Goal: Task Accomplishment & Management: Use online tool/utility

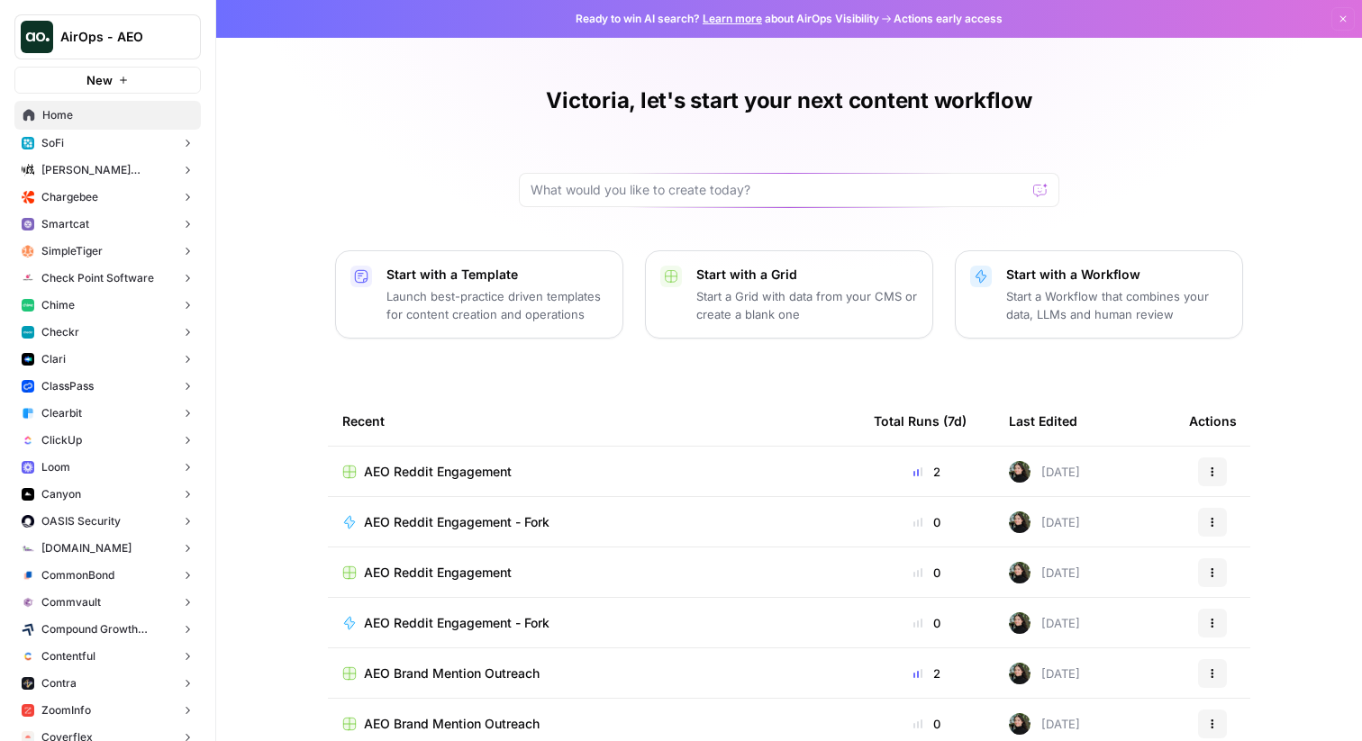
click at [87, 305] on button "Chime" at bounding box center [107, 305] width 186 height 27
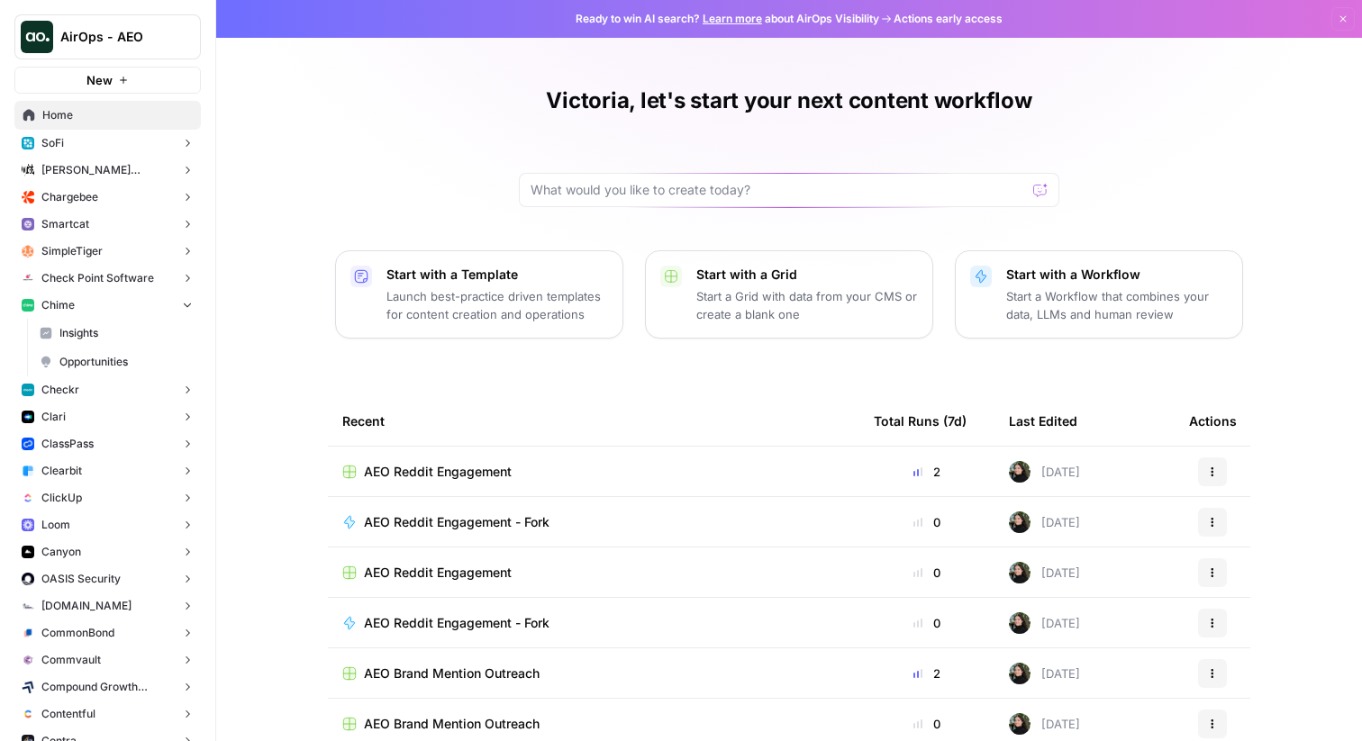
click at [96, 321] on link "Insights" at bounding box center [116, 333] width 169 height 29
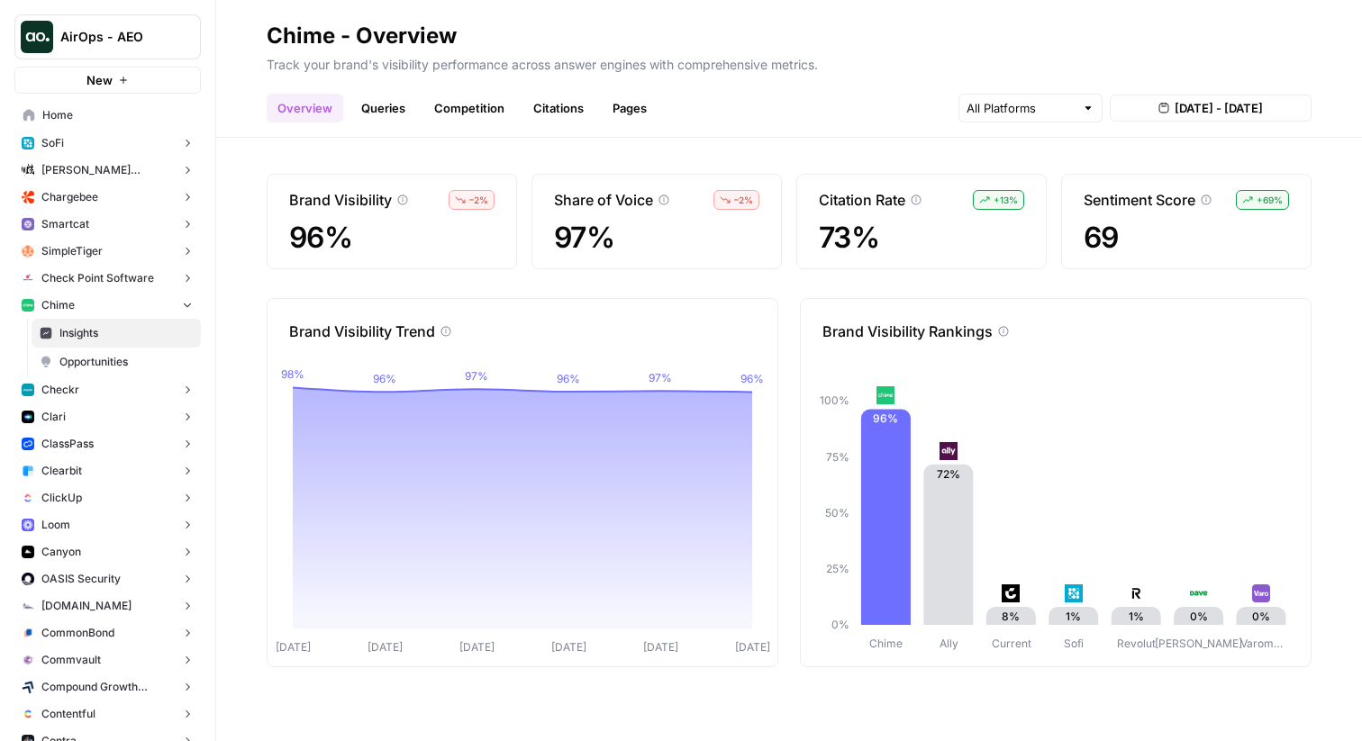
click at [396, 104] on link "Queries" at bounding box center [383, 108] width 66 height 29
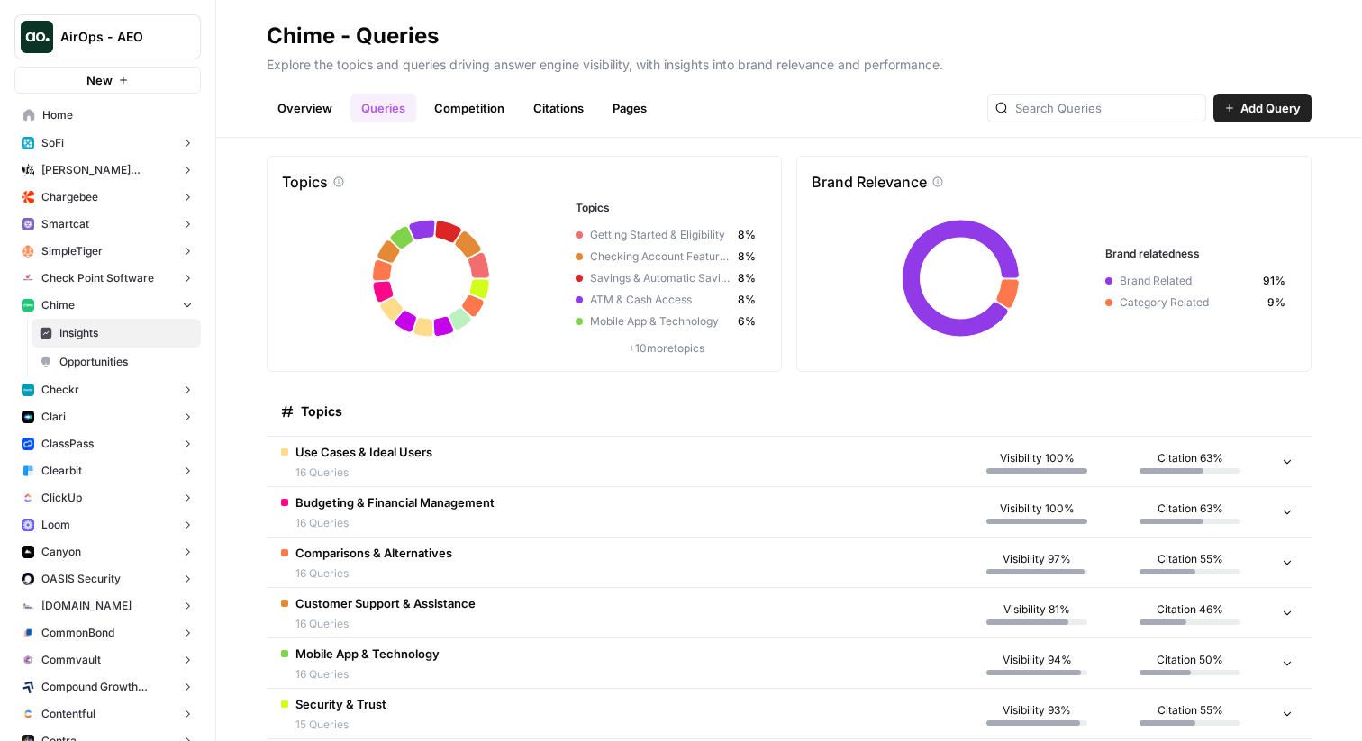
scroll to position [21, 0]
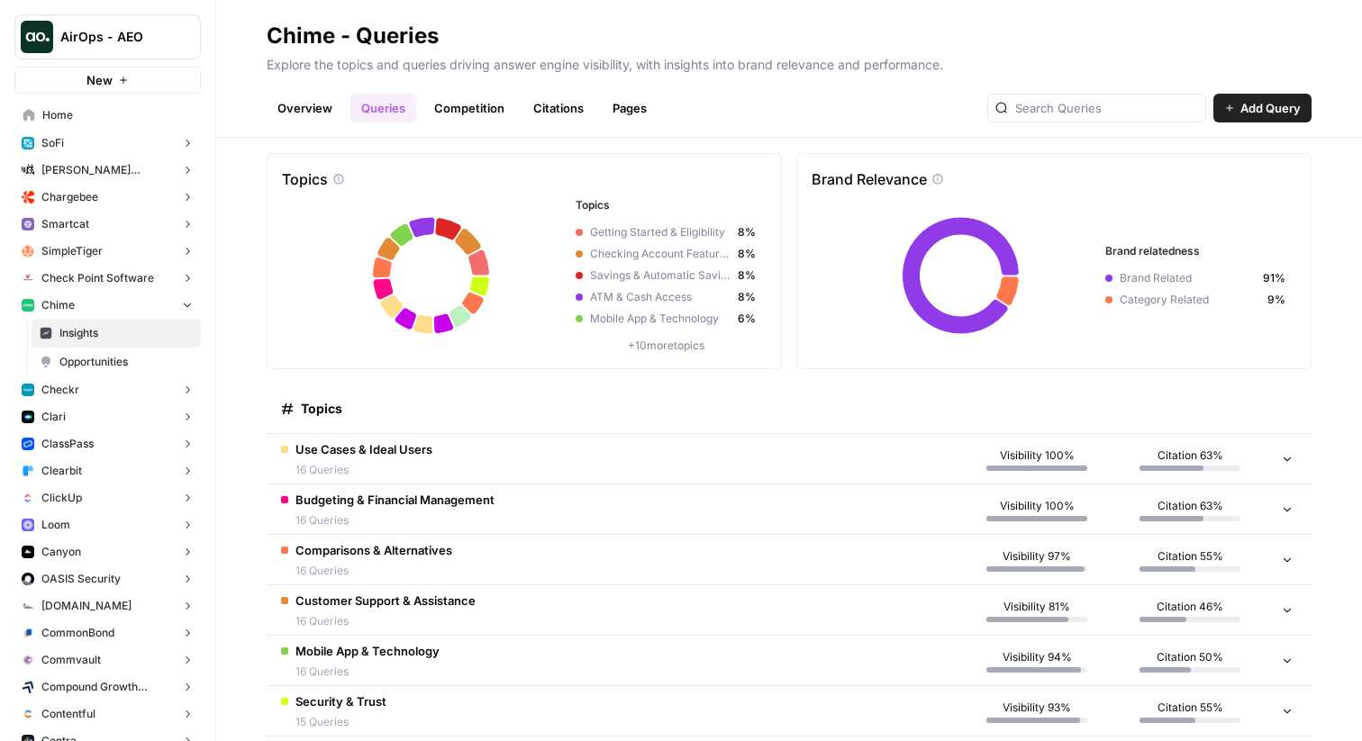
click at [470, 448] on td "Use Cases & Ideal Users 16 Queries" at bounding box center [613, 459] width 693 height 50
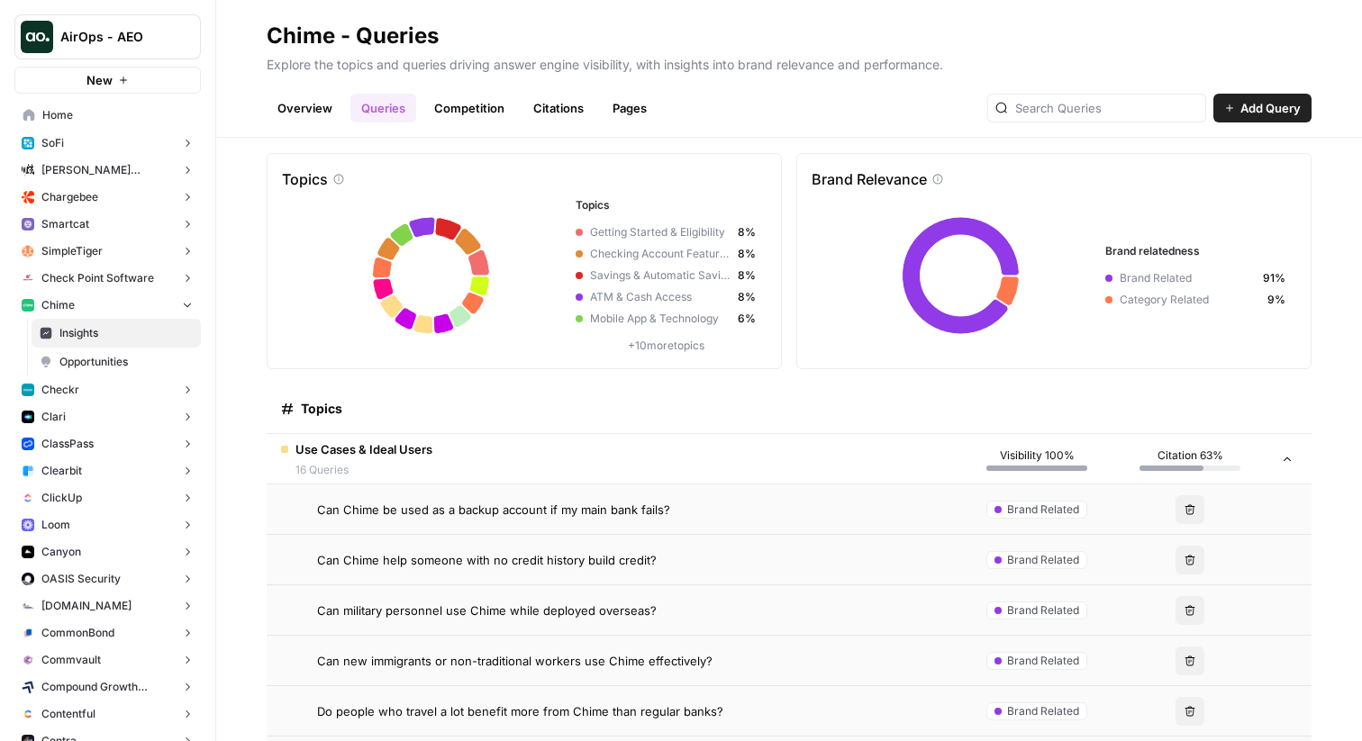
click at [443, 505] on span "Can Chime be used as a backup account if my main bank fails?" at bounding box center [493, 510] width 353 height 18
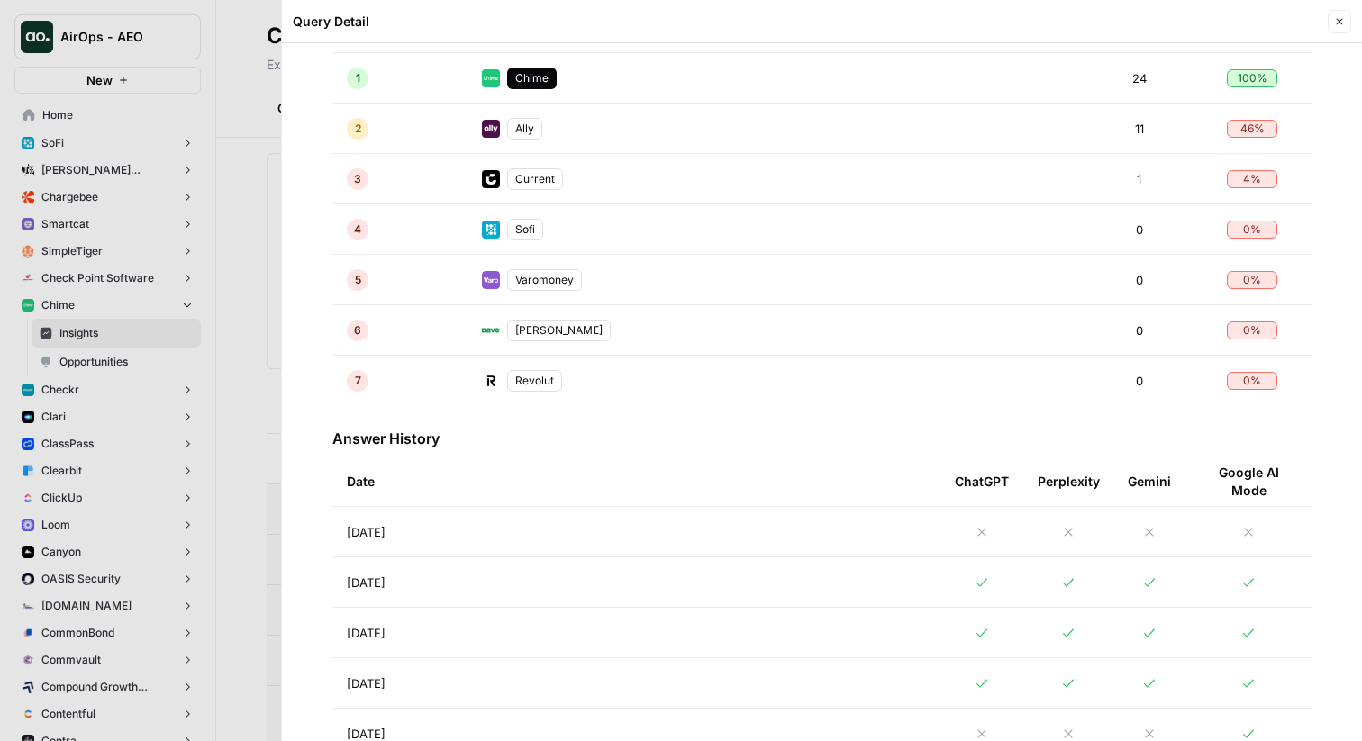
scroll to position [441, 0]
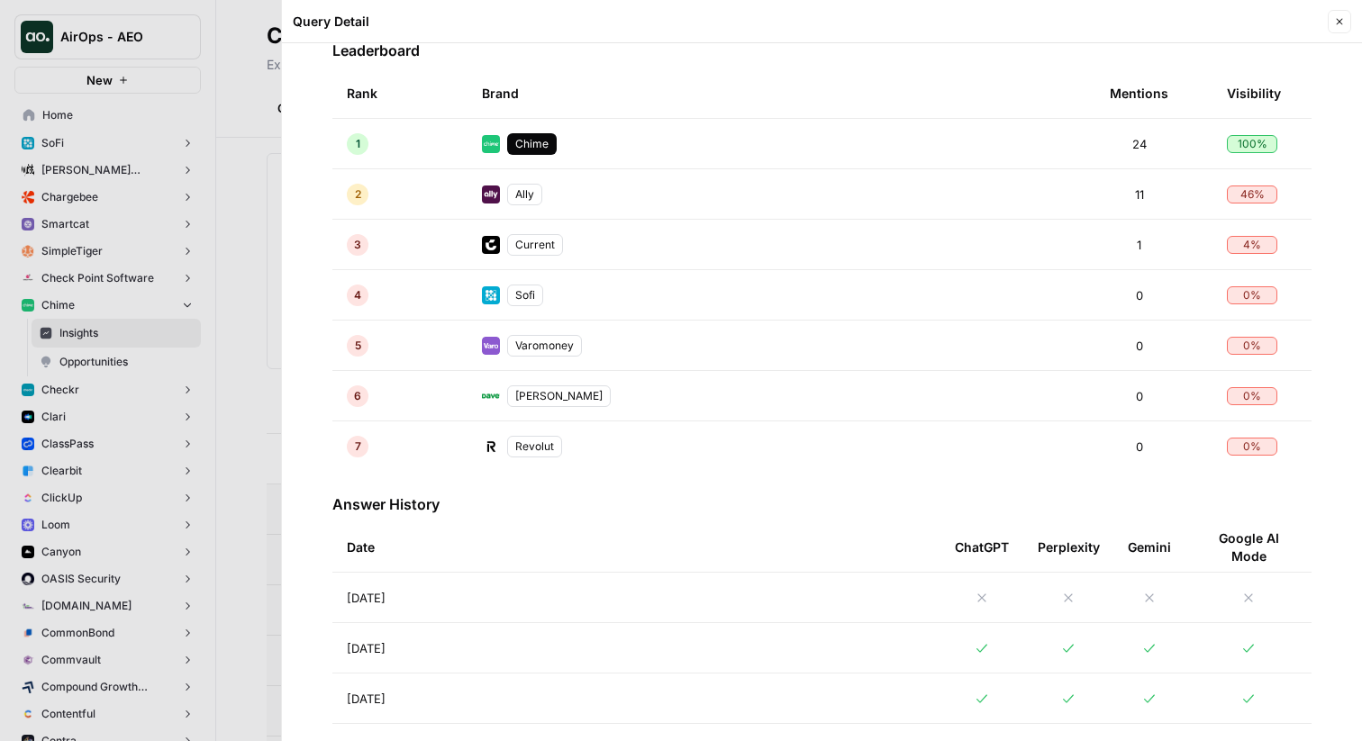
click at [390, 610] on td "[DATE]" at bounding box center [636, 598] width 608 height 50
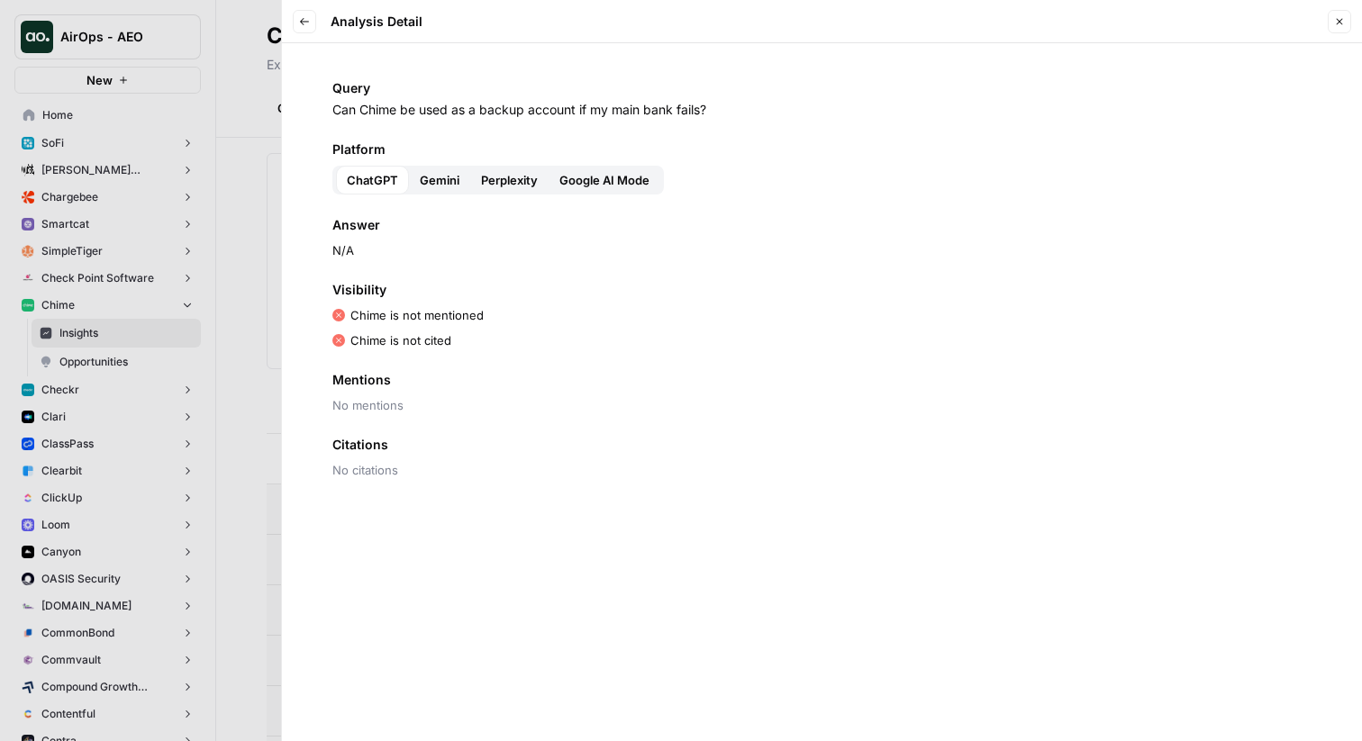
click at [240, 258] on div at bounding box center [681, 370] width 1362 height 741
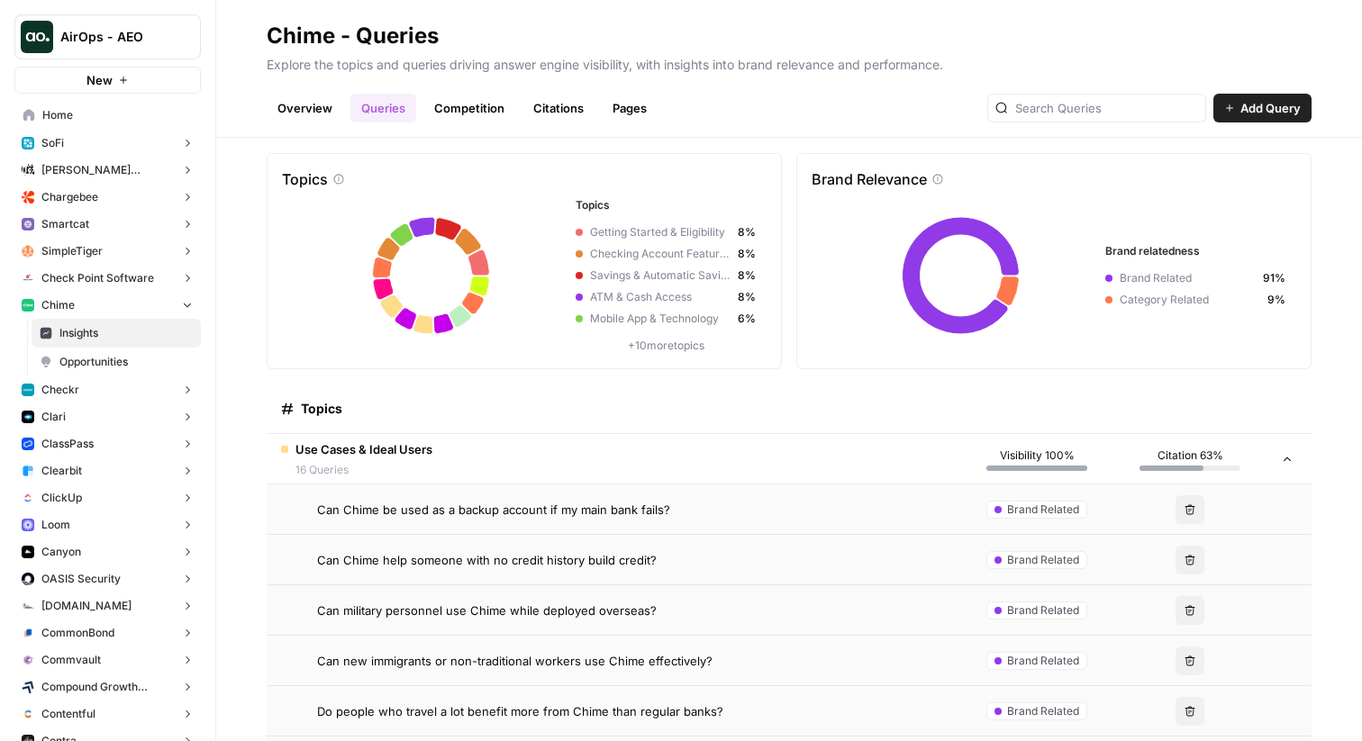
scroll to position [41, 0]
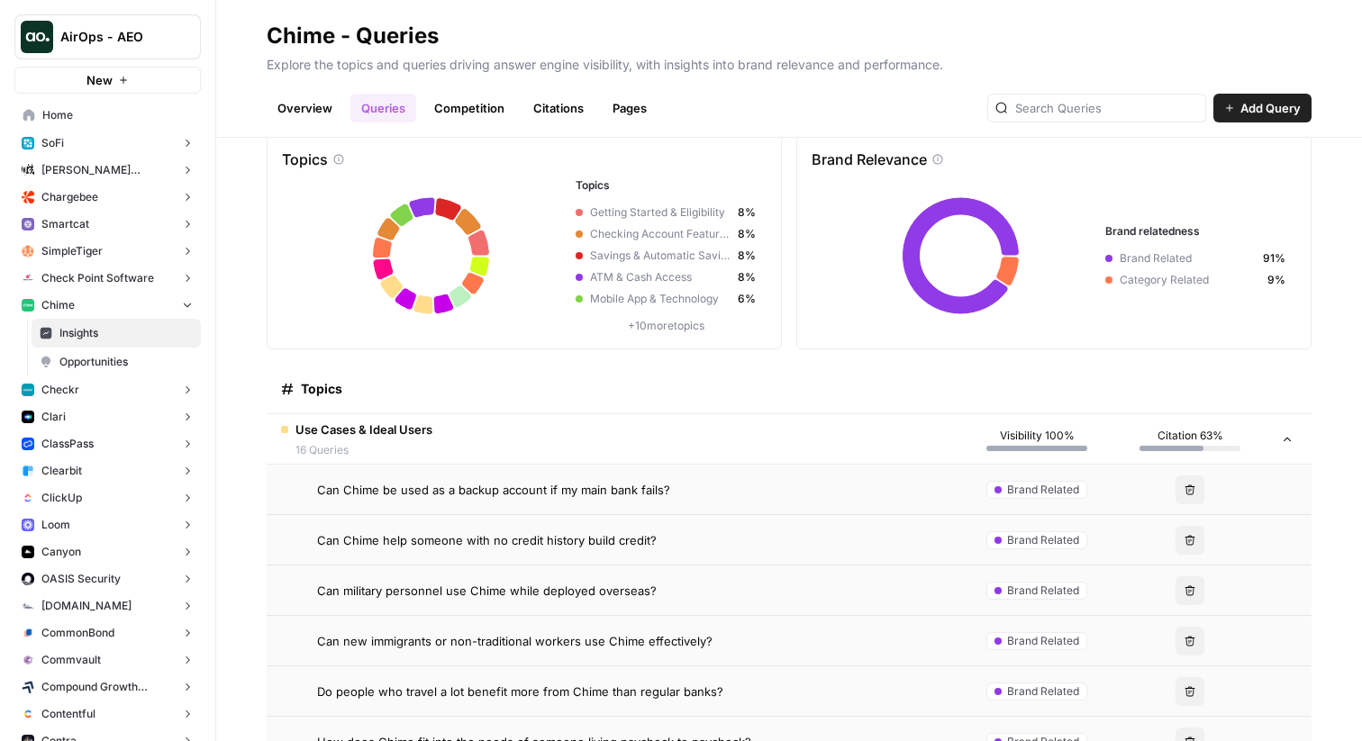
click at [407, 520] on td "Can Chime help someone with no credit history build credit?" at bounding box center [613, 540] width 693 height 50
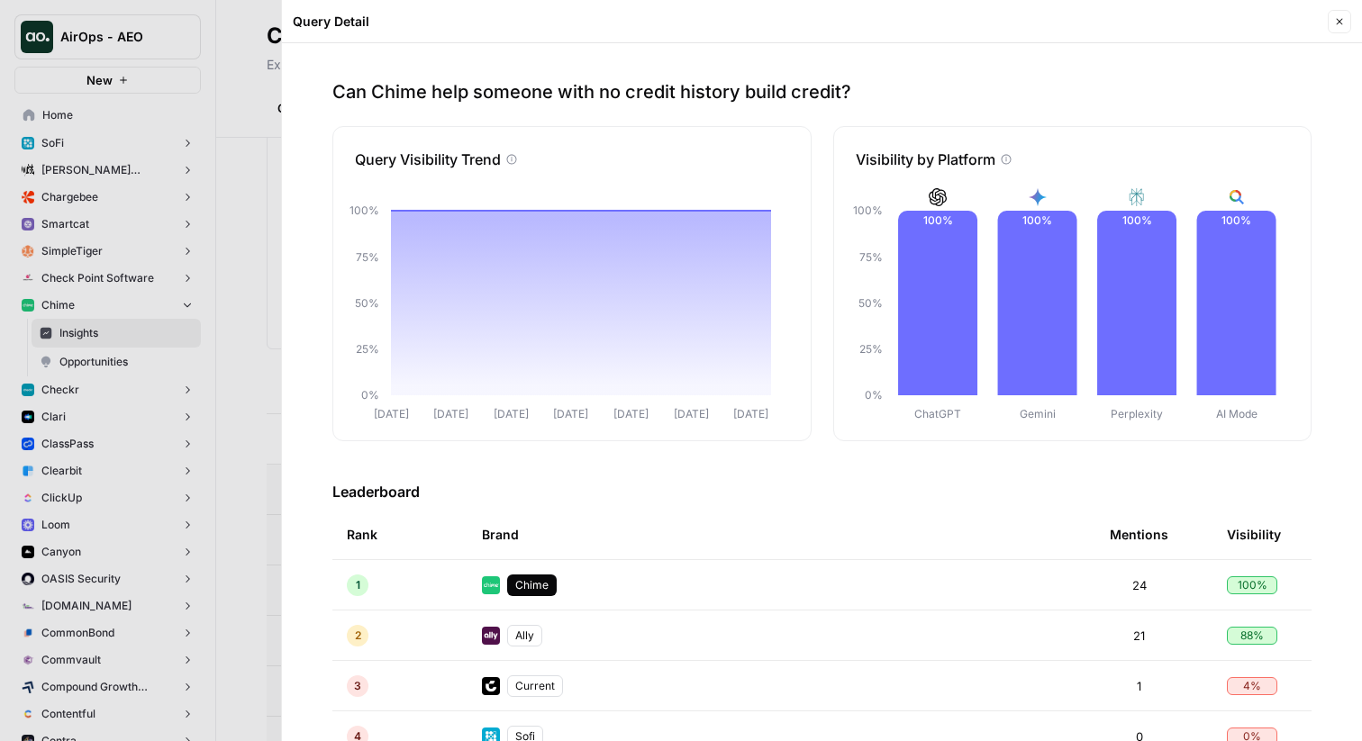
click at [220, 332] on div at bounding box center [681, 370] width 1362 height 741
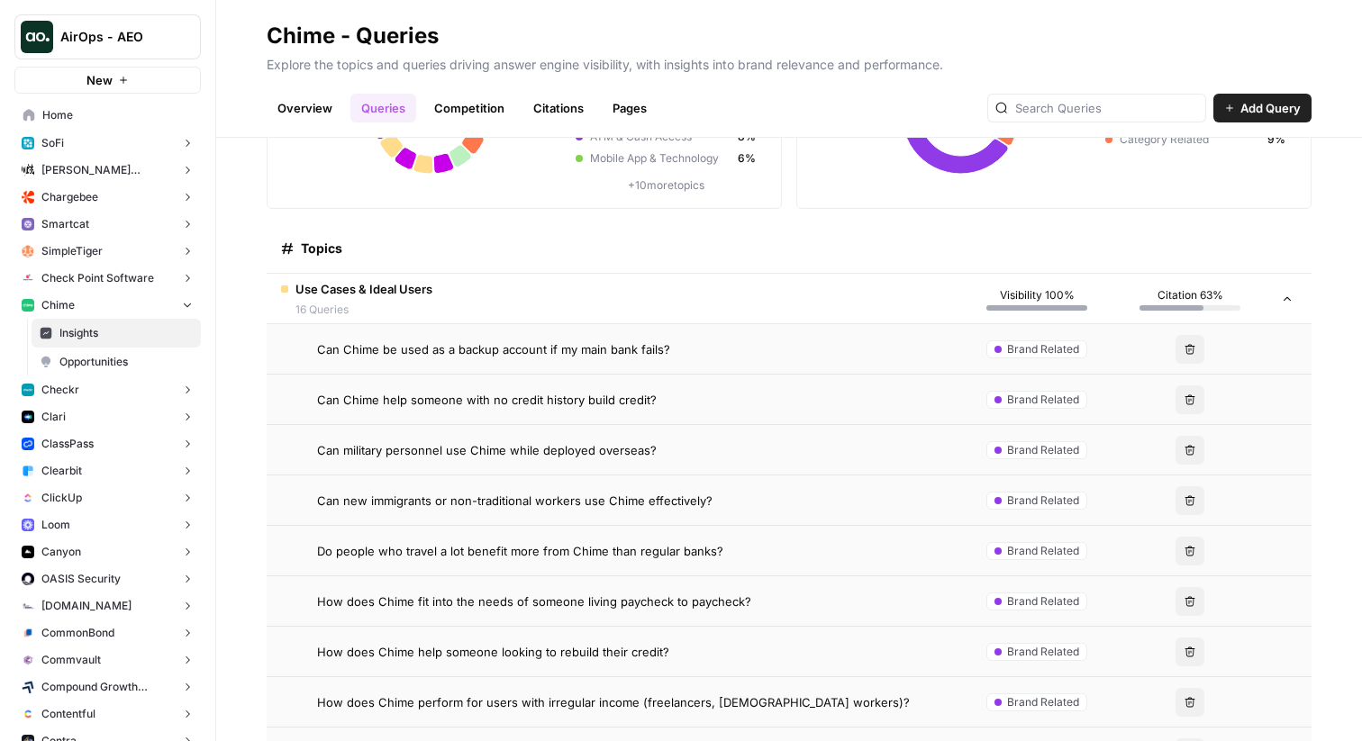
scroll to position [200, 0]
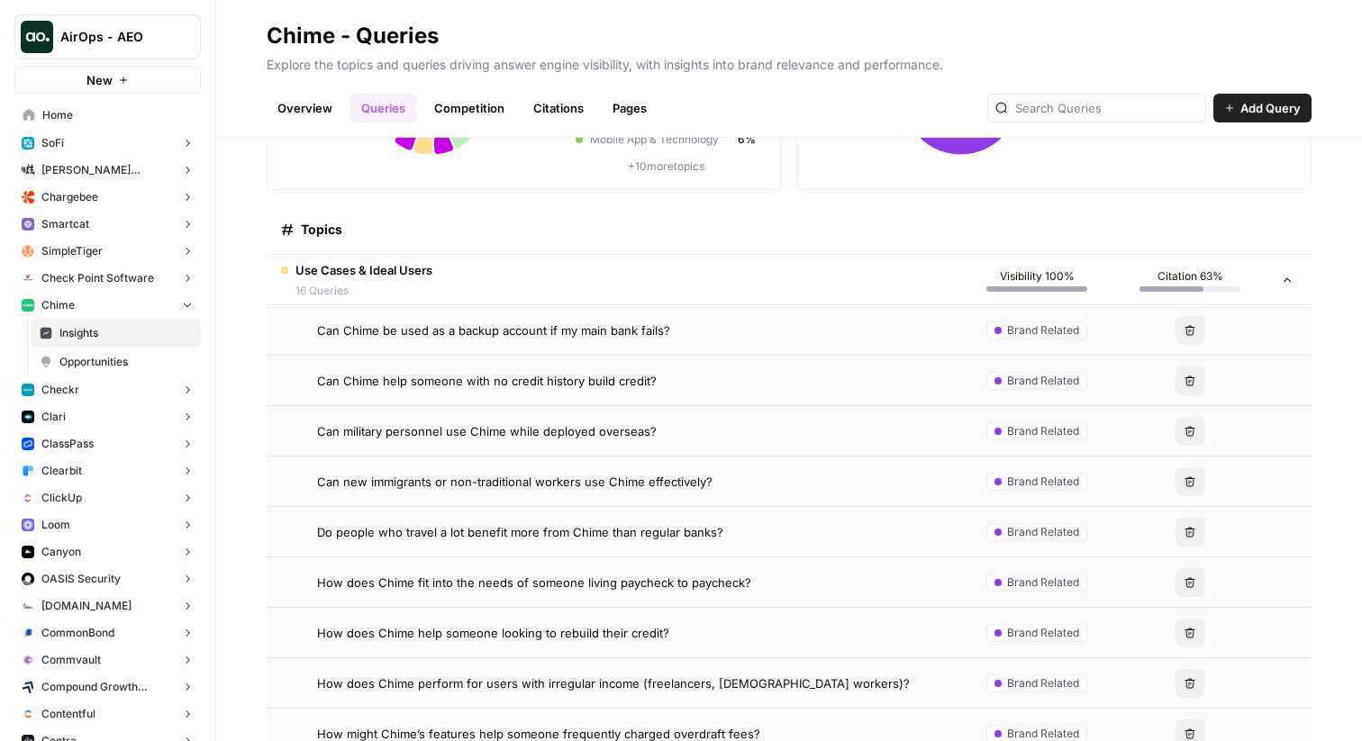
click at [396, 284] on span "16 Queries" at bounding box center [363, 291] width 137 height 16
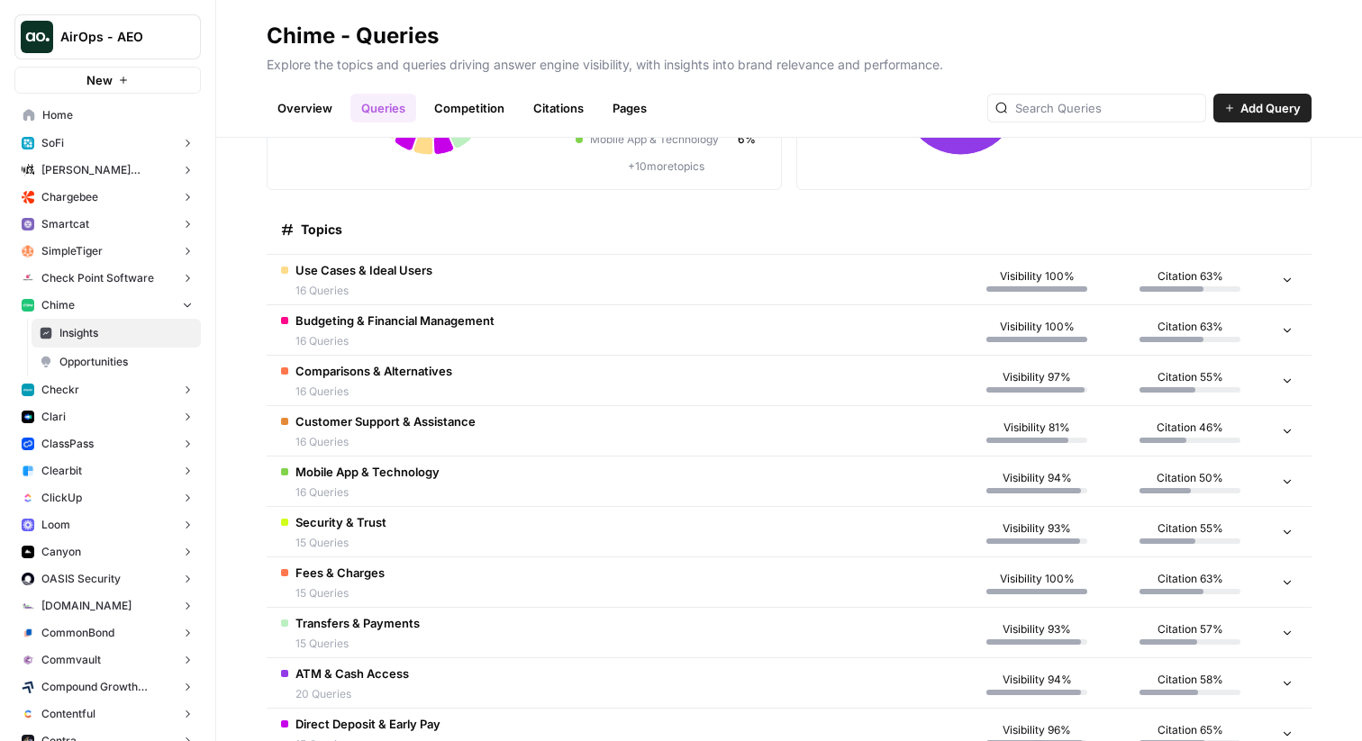
click at [410, 379] on div "Comparisons & Alternatives 16 Queries" at bounding box center [373, 381] width 157 height 38
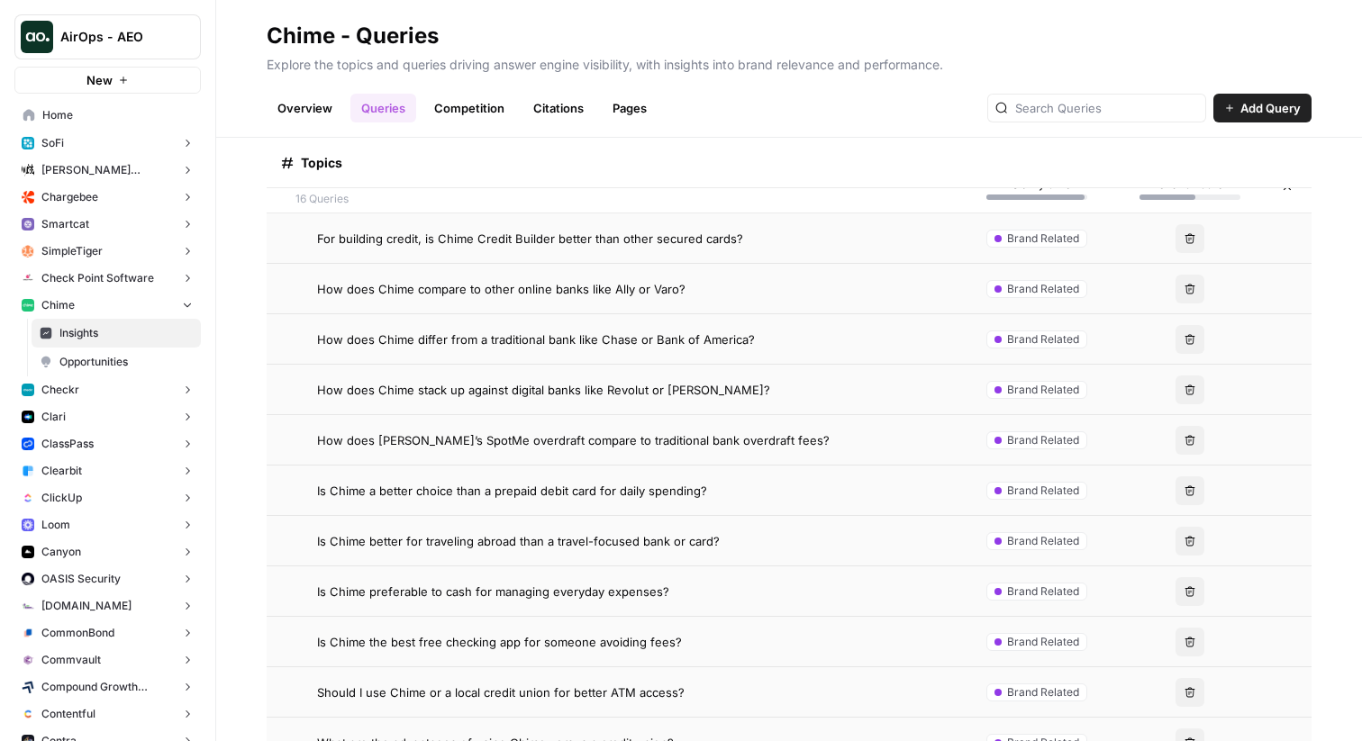
scroll to position [395, 0]
click at [491, 290] on span "How does Chime compare to other online banks like Ally or Varo?" at bounding box center [501, 286] width 368 height 18
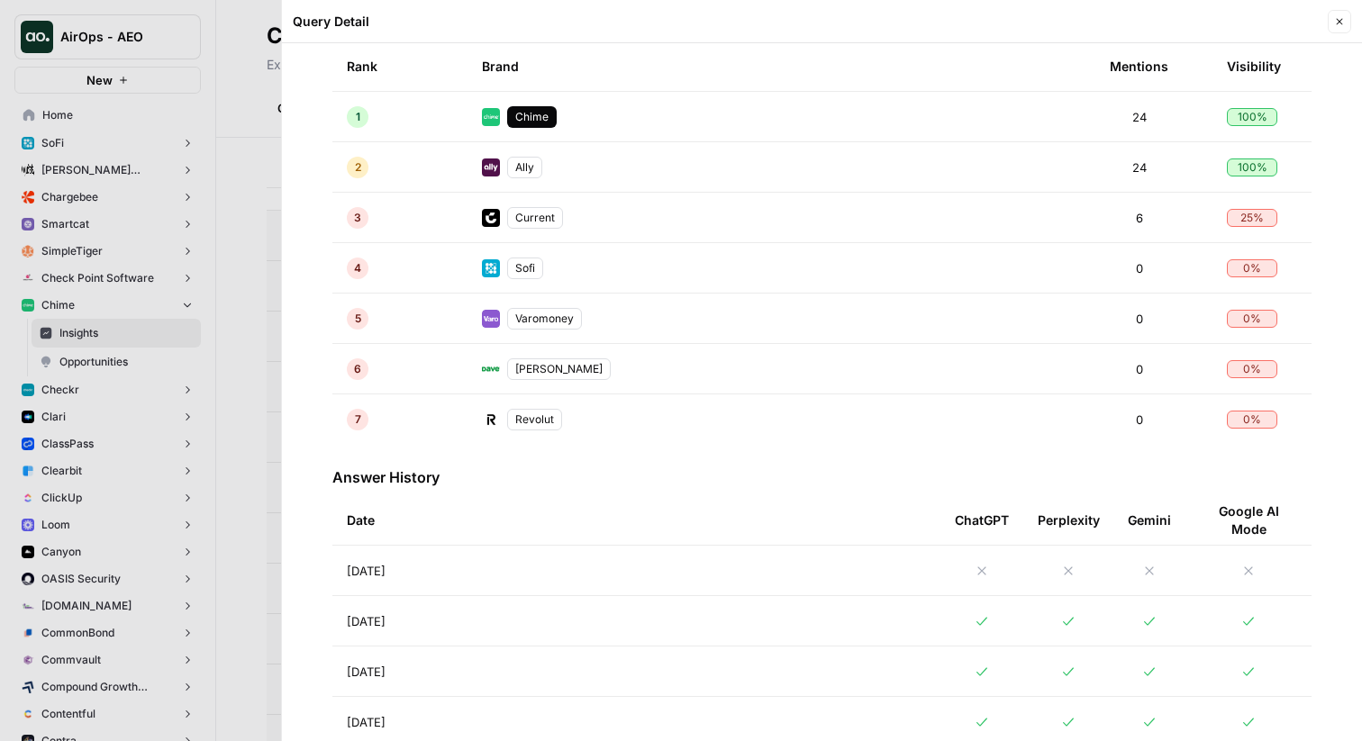
click at [460, 569] on td "[DATE]" at bounding box center [636, 571] width 608 height 50
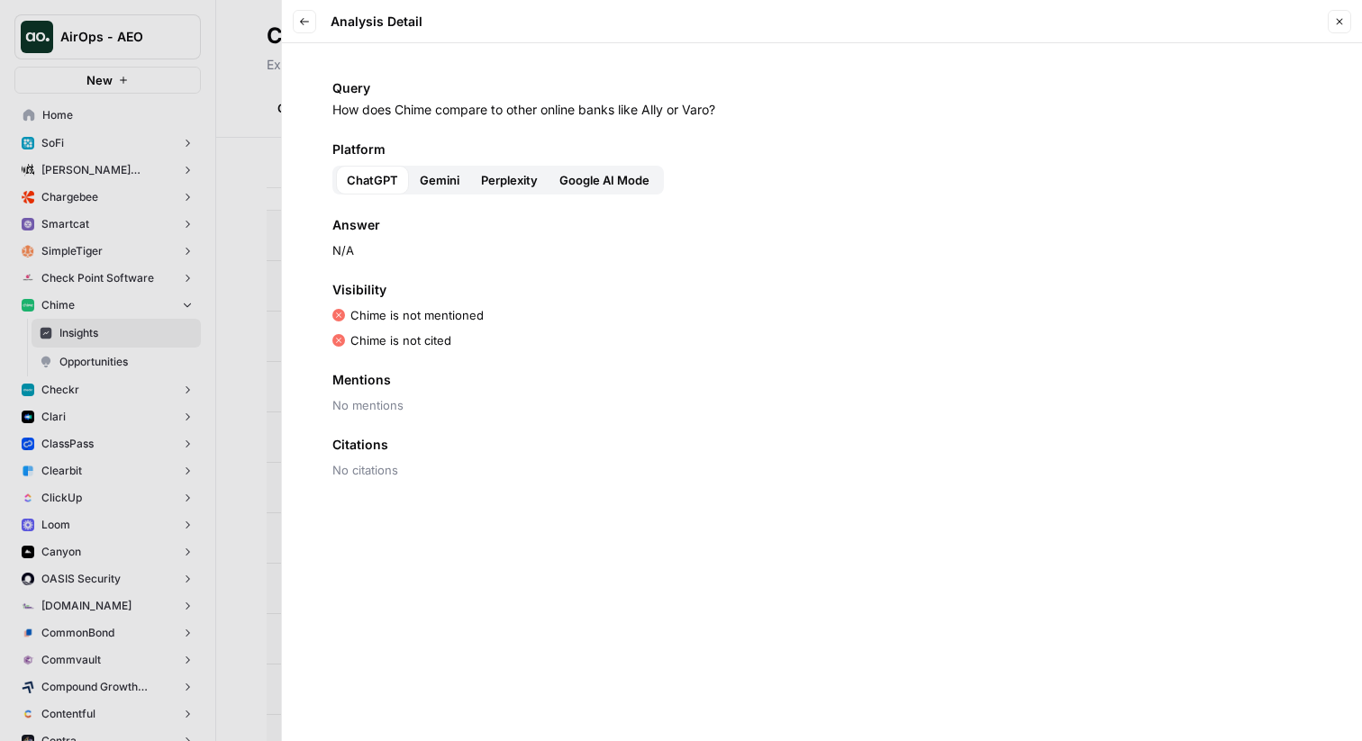
click at [304, 26] on icon "button" at bounding box center [304, 21] width 11 height 11
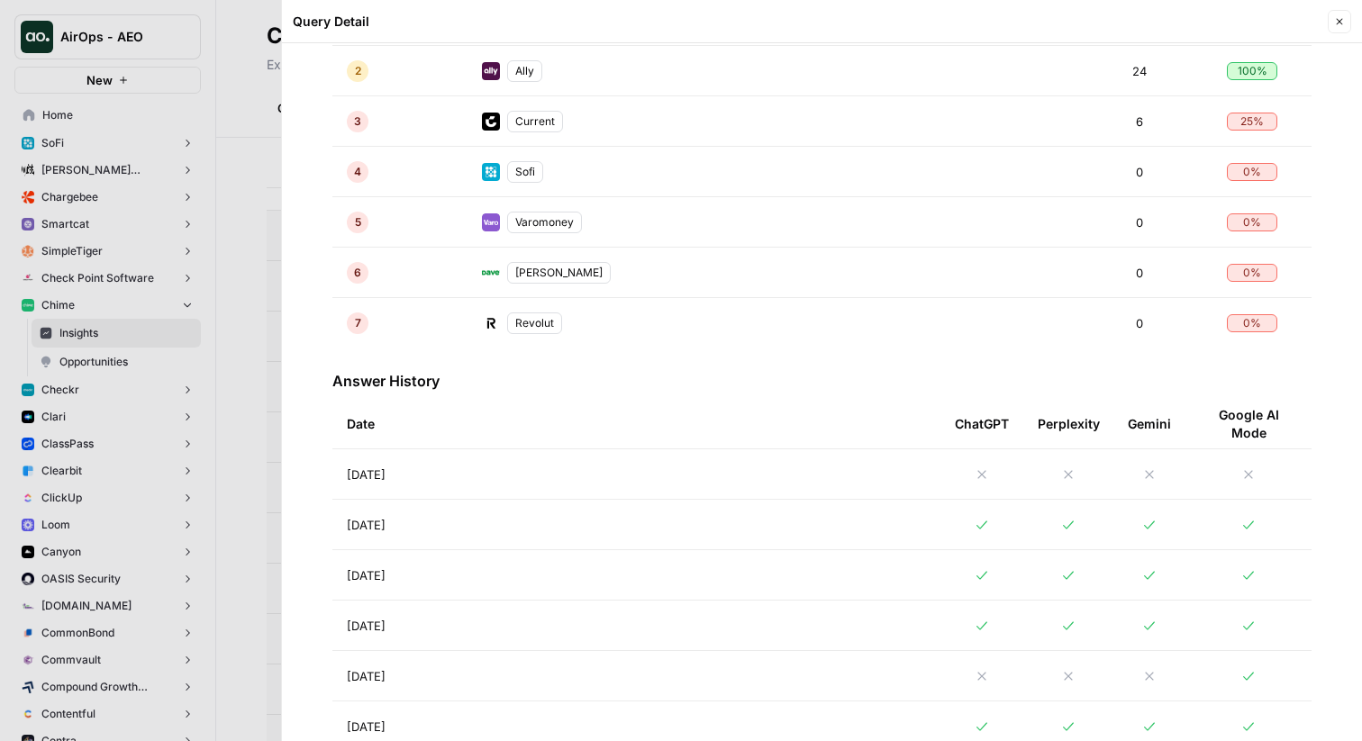
click at [519, 517] on td "[DATE]" at bounding box center [636, 525] width 608 height 50
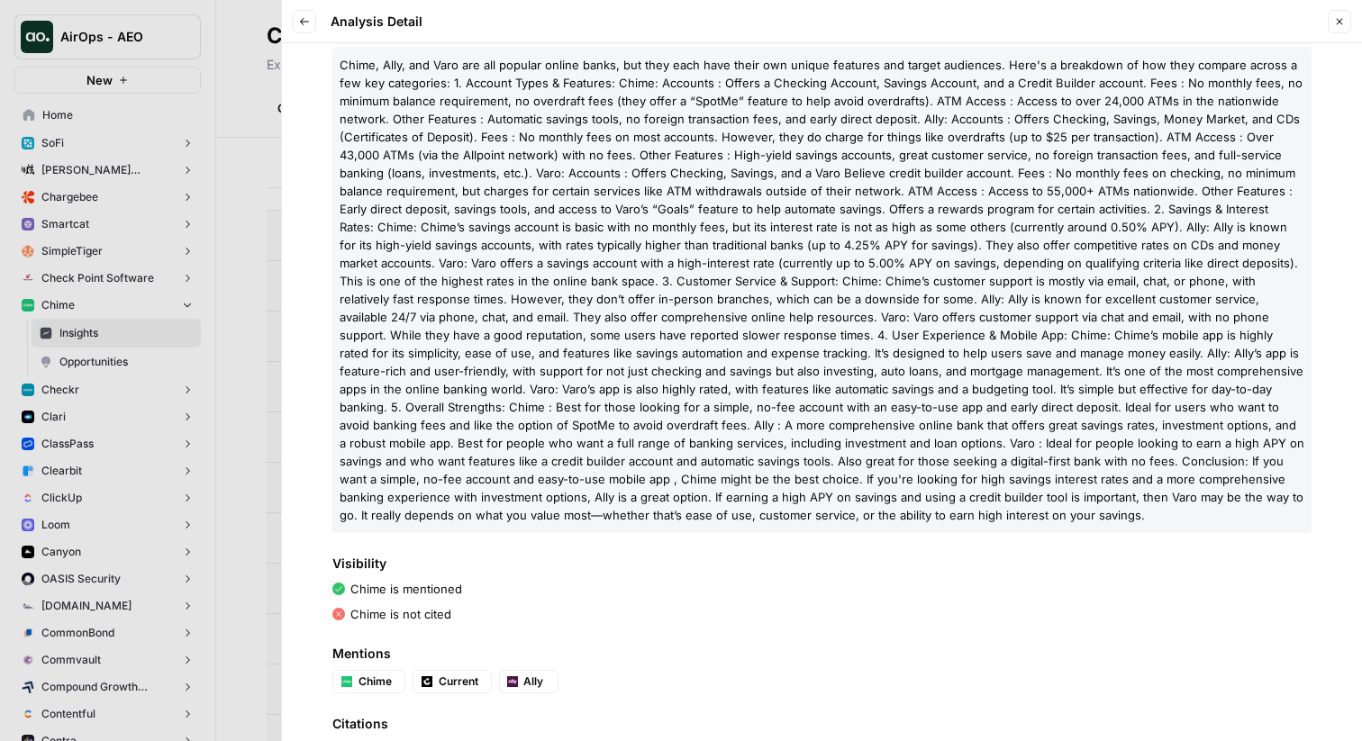
scroll to position [197, 0]
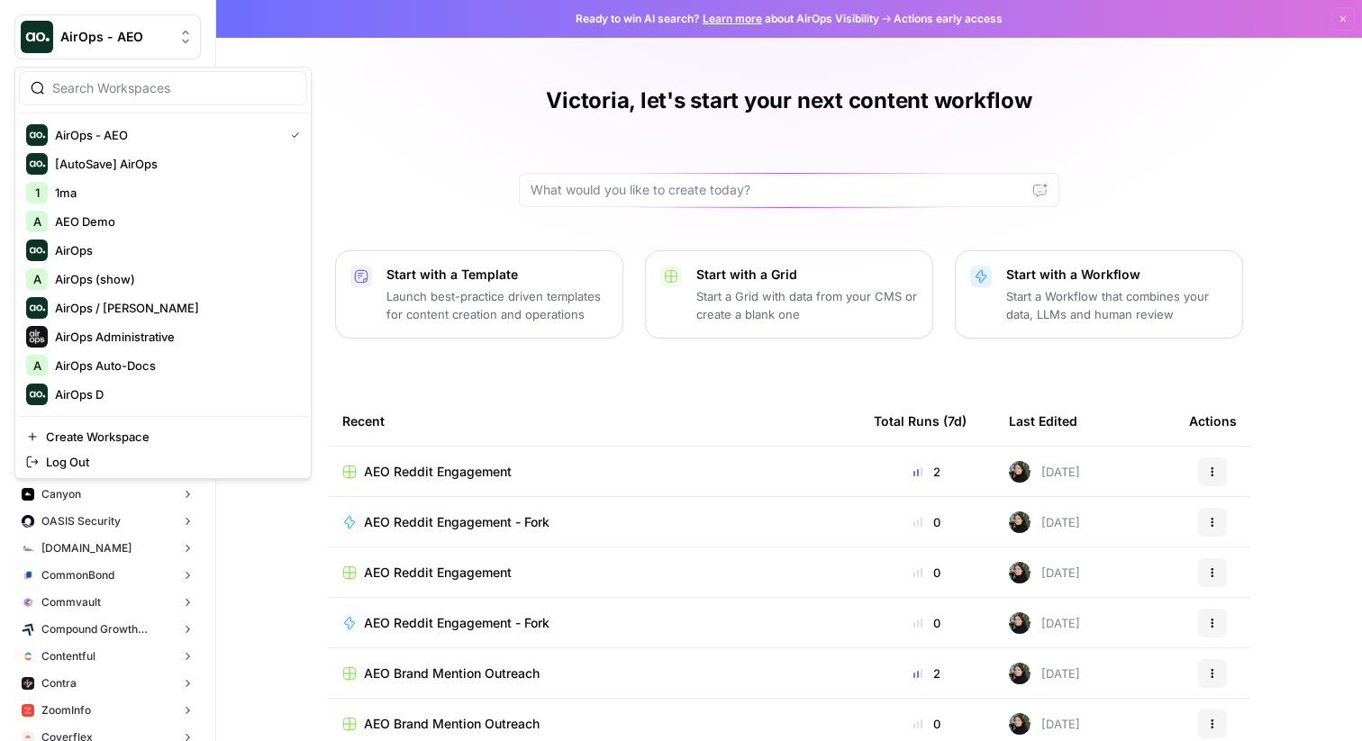
click at [149, 50] on button "AirOps - AEO" at bounding box center [107, 36] width 186 height 45
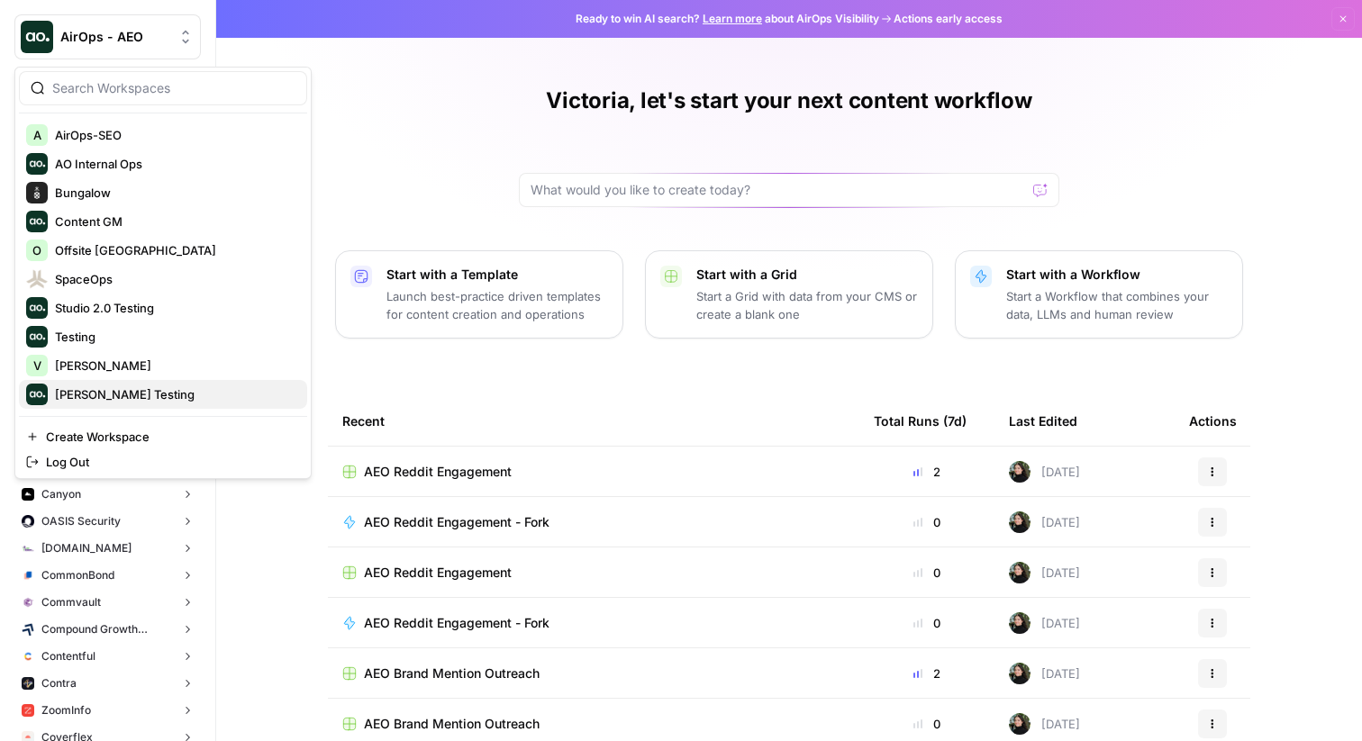
click at [100, 389] on span "Vicky Testing" at bounding box center [174, 394] width 238 height 18
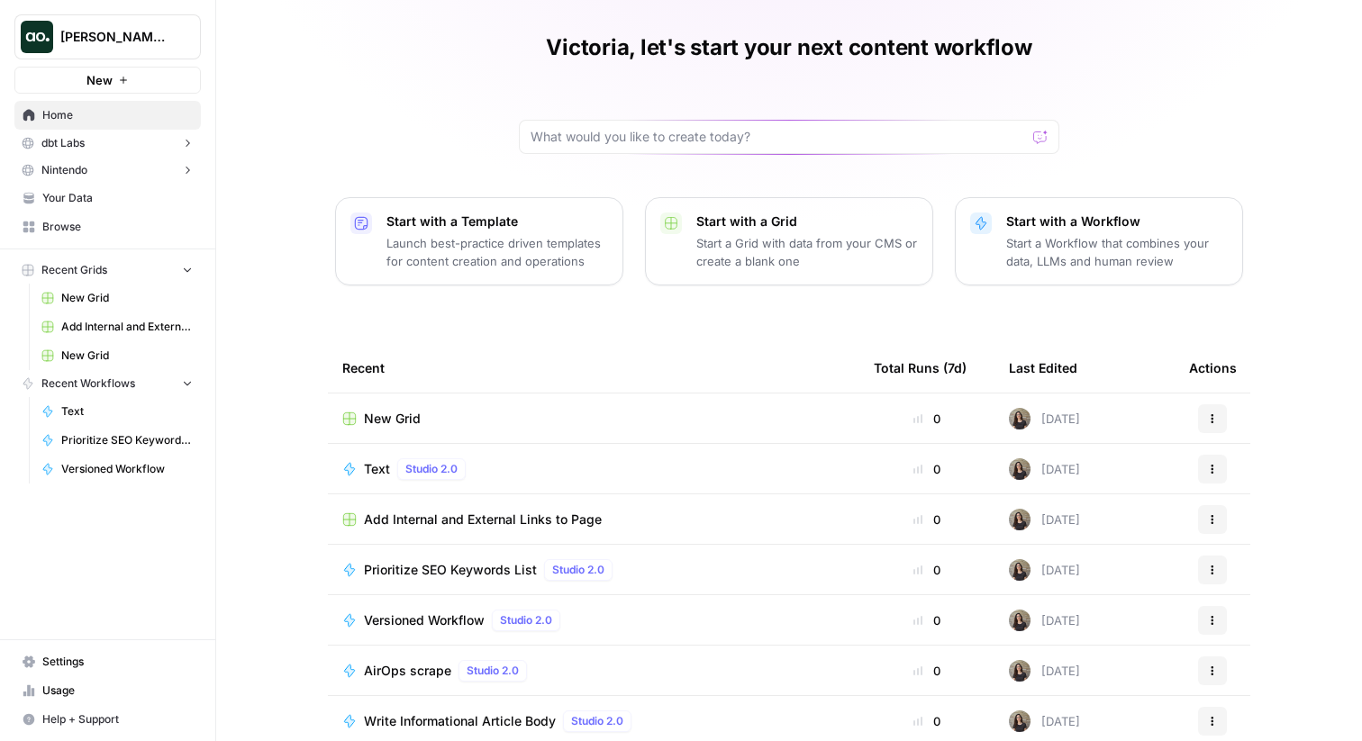
scroll to position [65, 0]
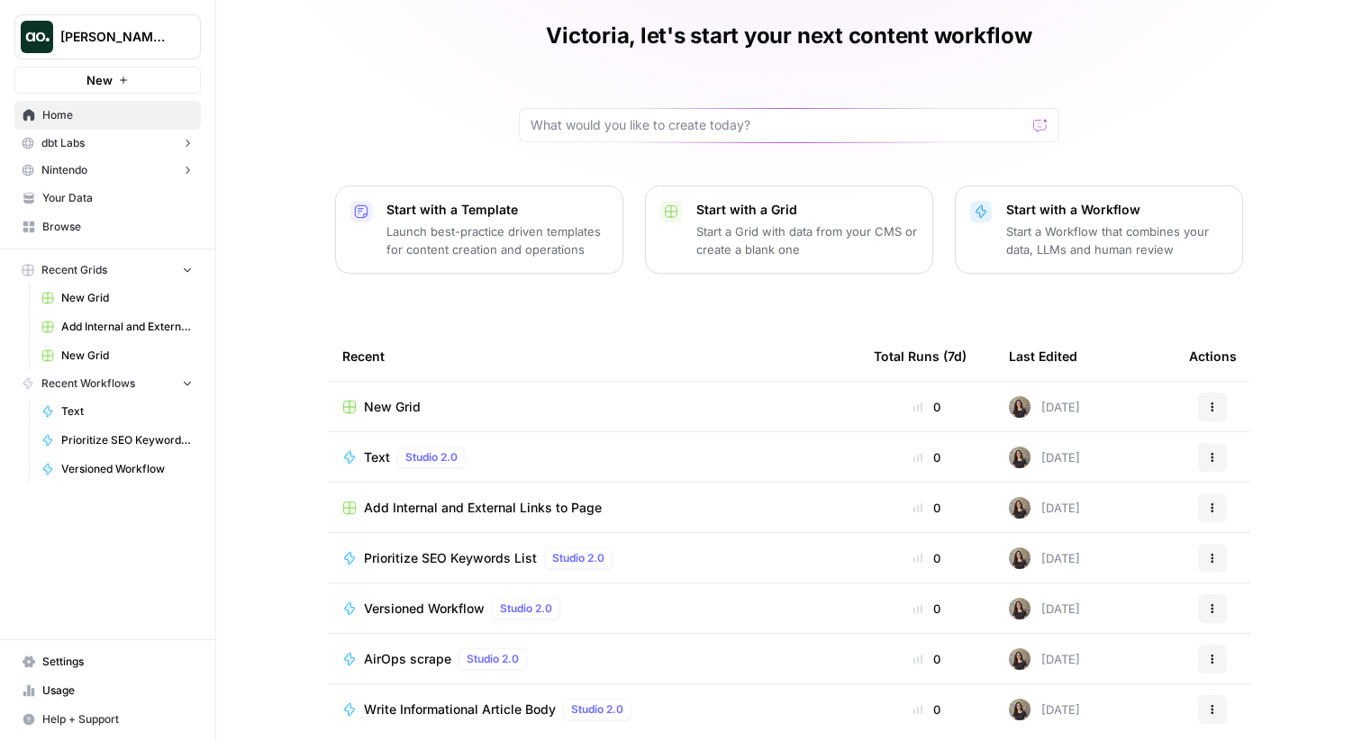
click at [393, 402] on span "New Grid" at bounding box center [392, 407] width 57 height 18
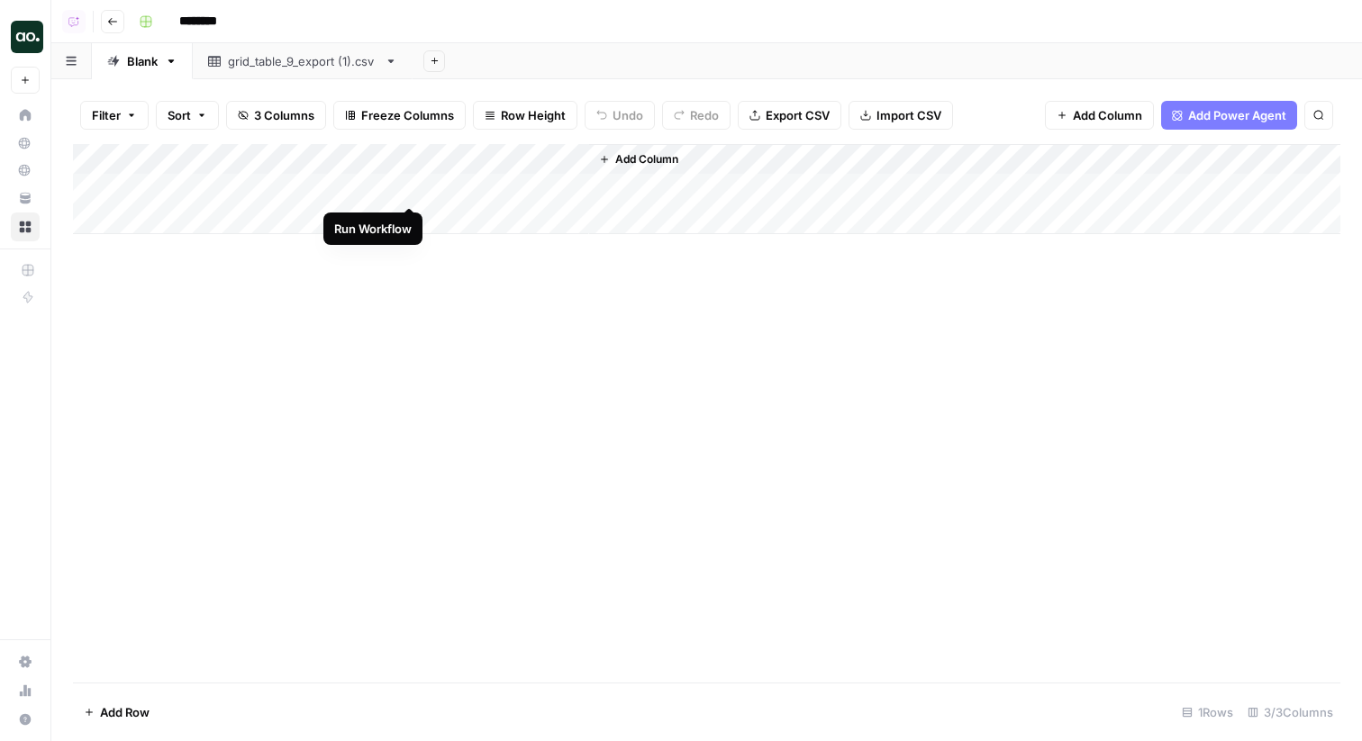
click at [408, 188] on div "Add Column" at bounding box center [706, 189] width 1267 height 90
click at [404, 190] on div "Add Column" at bounding box center [706, 189] width 1267 height 90
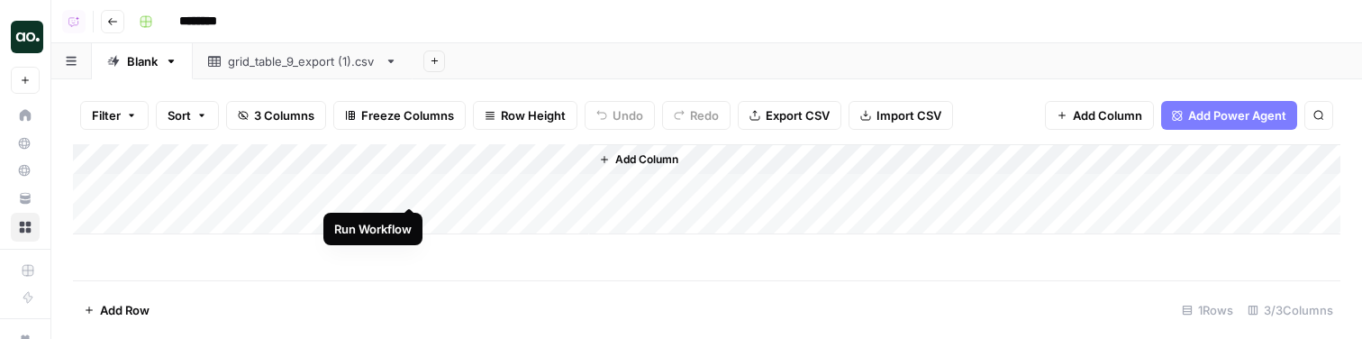
click at [408, 190] on div "Add Column" at bounding box center [706, 189] width 1267 height 90
click at [408, 191] on div "Add Column" at bounding box center [706, 189] width 1267 height 90
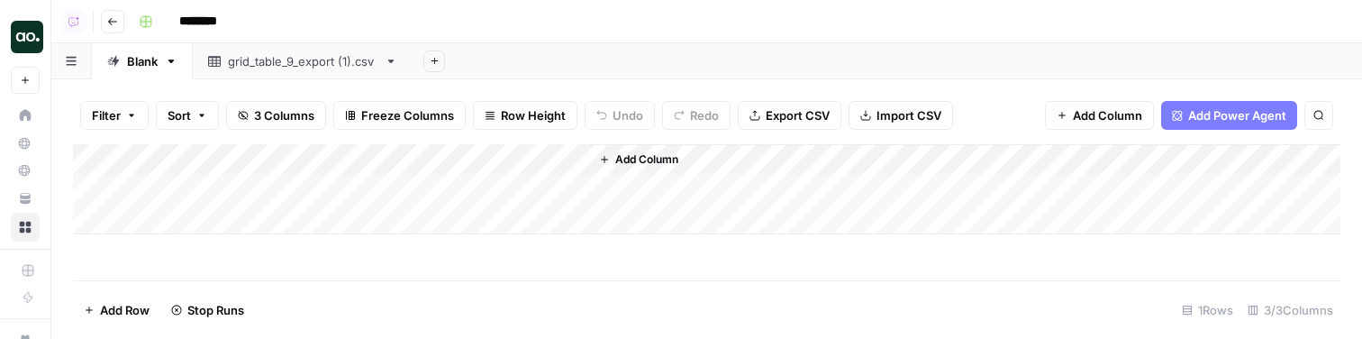
click at [408, 191] on div "Add Column" at bounding box center [706, 189] width 1267 height 90
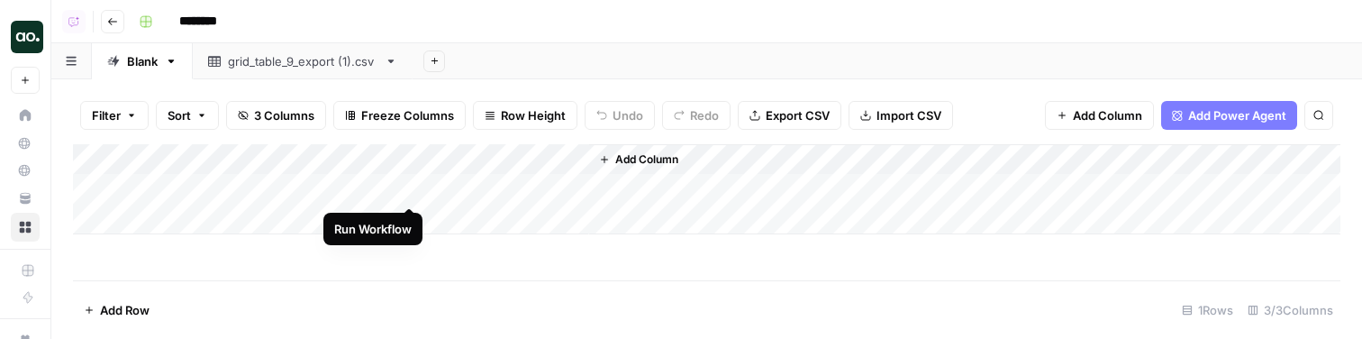
click at [408, 187] on div "Add Column" at bounding box center [706, 189] width 1267 height 90
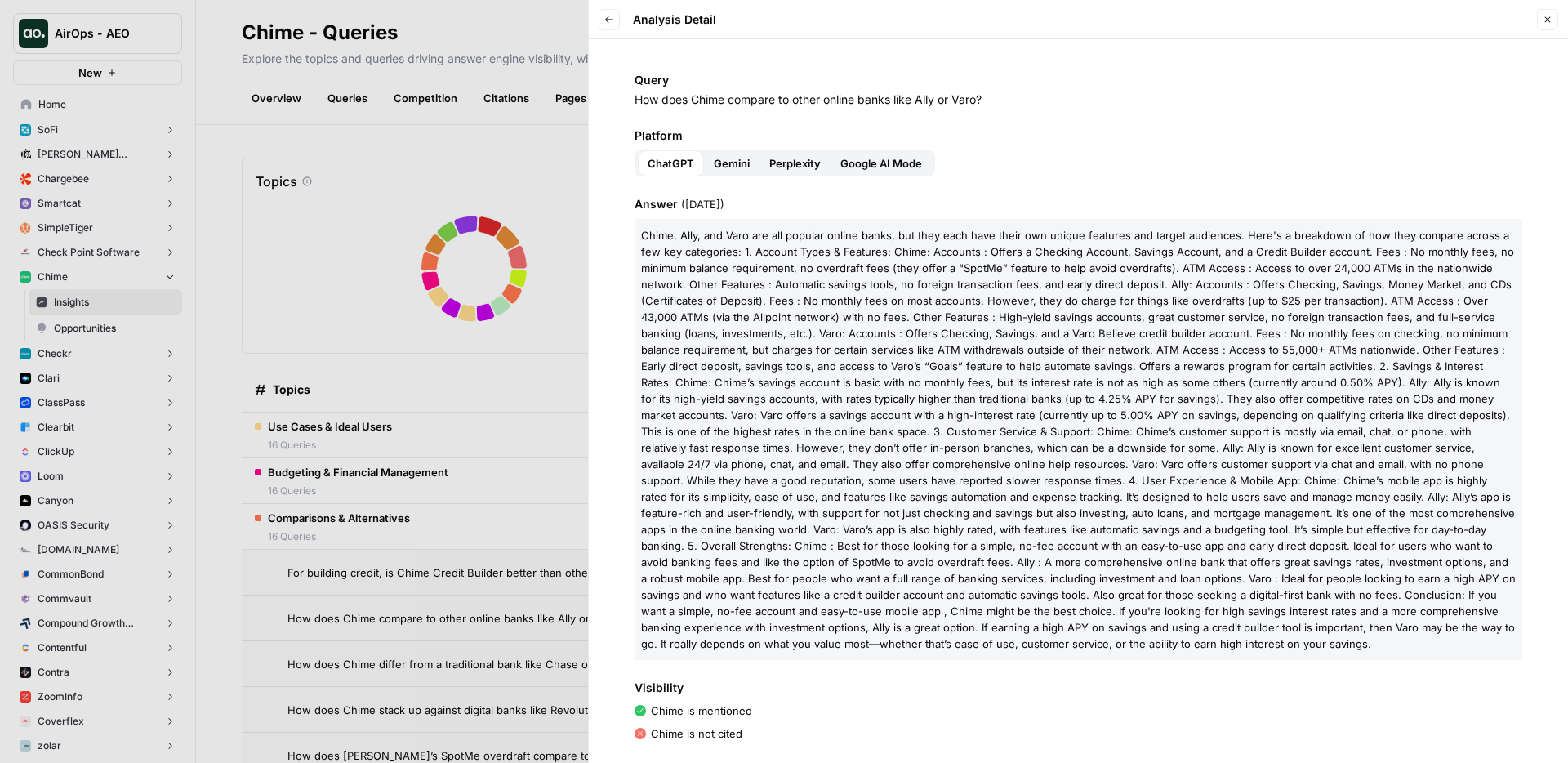
scroll to position [134, 0]
